Goal: Go to known website: Access a specific website the user already knows

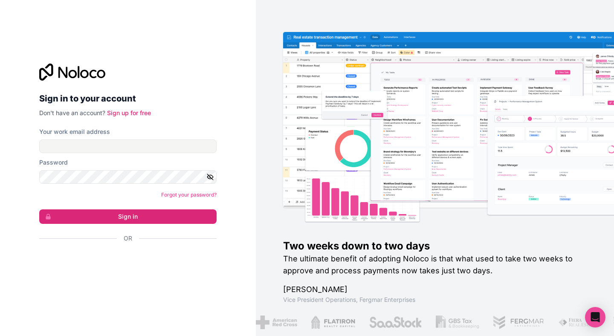
type input "[EMAIL_ADDRESS][DOMAIN_NAME]"
click at [178, 122] on div "Sign in to your account Don't have an account? Sign up for free Your work email…" at bounding box center [127, 168] width 177 height 209
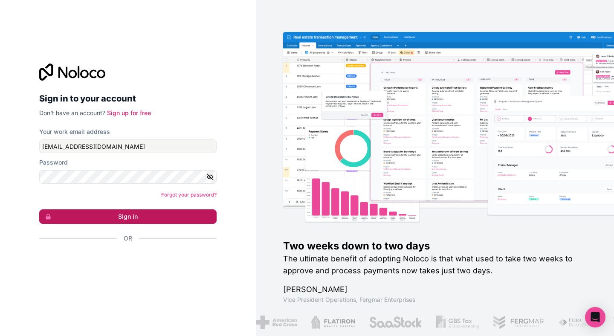
click at [124, 212] on button "Sign in" at bounding box center [127, 216] width 177 height 14
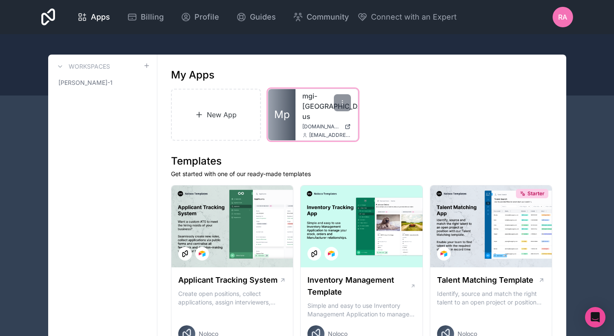
click at [315, 95] on link "mgi-[GEOGRAPHIC_DATA]-us" at bounding box center [326, 106] width 49 height 31
